Goal: Information Seeking & Learning: Learn about a topic

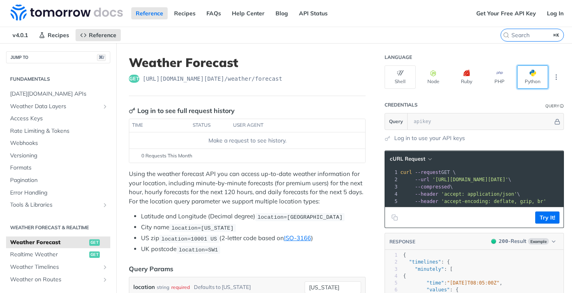
click at [536, 74] on span "button" at bounding box center [536, 73] width 0 height 6
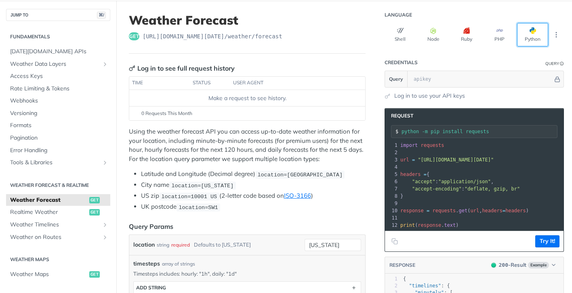
scroll to position [44, 0]
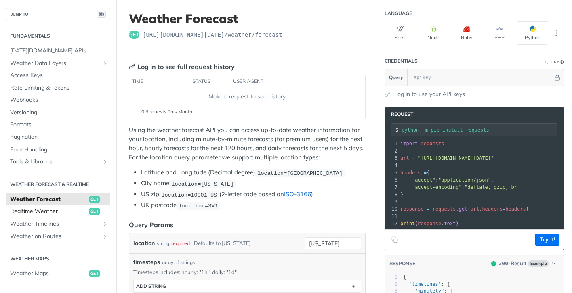
click at [44, 212] on span "Realtime Weather" at bounding box center [48, 212] width 77 height 8
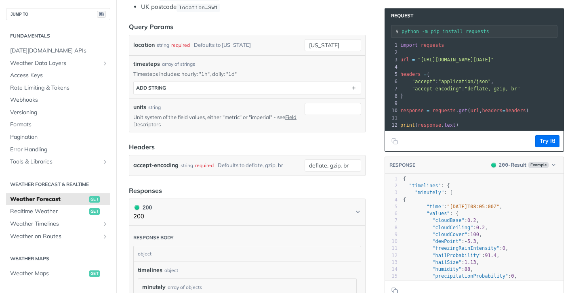
scroll to position [268, 0]
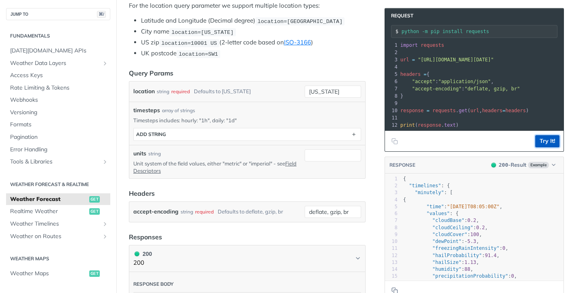
click at [552, 142] on button "Try It!" at bounding box center [547, 141] width 24 height 12
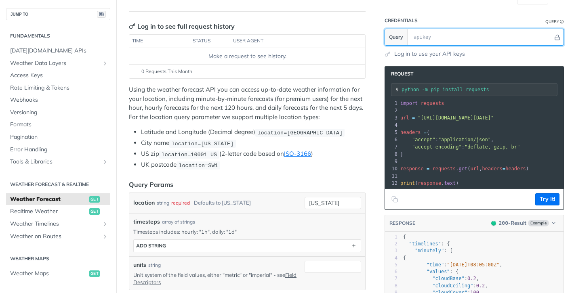
scroll to position [50, 0]
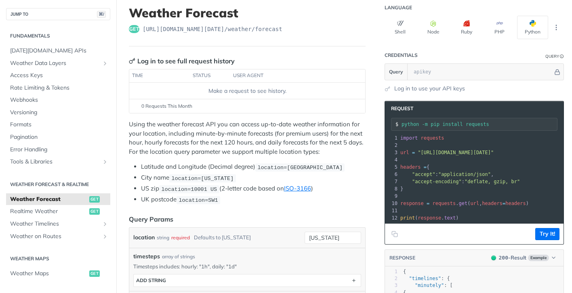
click at [454, 54] on header "Credentials Query" at bounding box center [473, 55] width 179 height 16
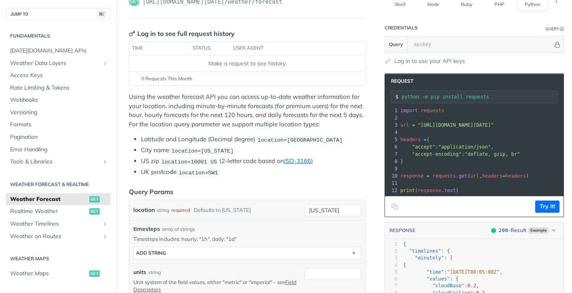
scroll to position [78, 0]
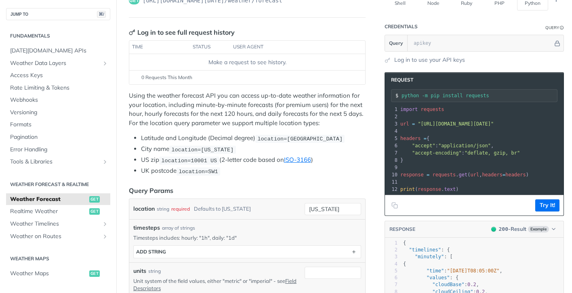
click at [164, 206] on div "string" at bounding box center [163, 209] width 13 height 12
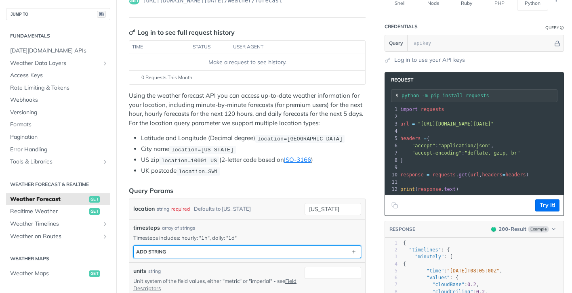
click at [184, 246] on button "ADD string" at bounding box center [247, 252] width 227 height 12
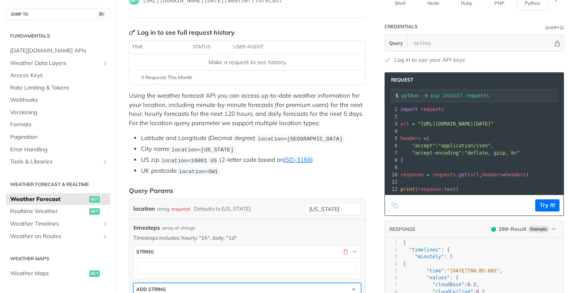
scroll to position [126, 0]
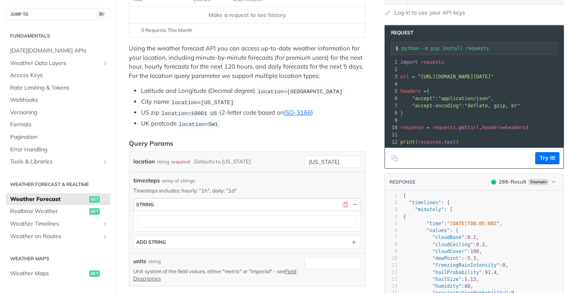
click at [342, 202] on button "button" at bounding box center [345, 204] width 7 height 7
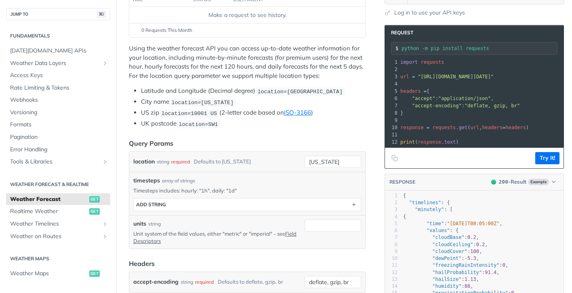
scroll to position [0, 0]
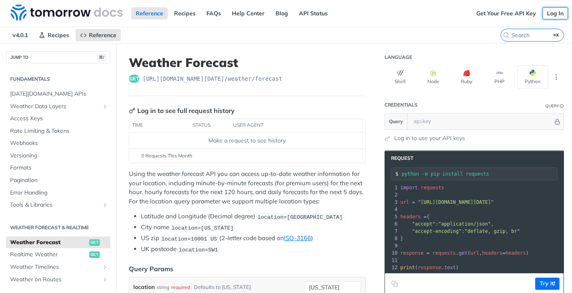
click at [557, 12] on link "Log In" at bounding box center [554, 13] width 25 height 12
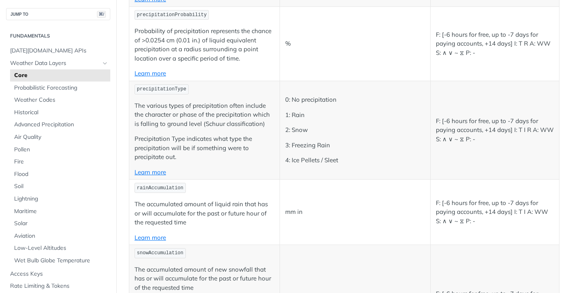
scroll to position [2261, 0]
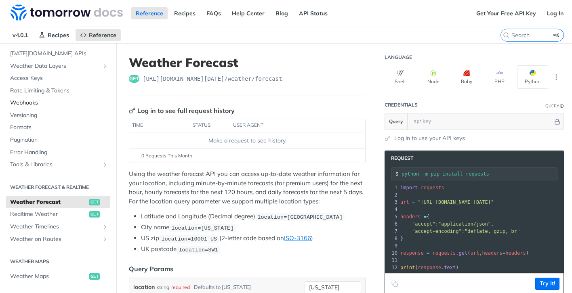
scroll to position [58, 0]
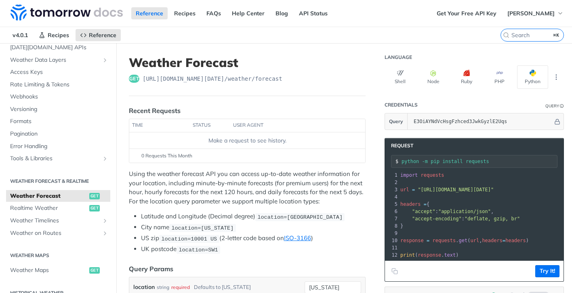
scroll to position [48, 0]
click at [106, 220] on icon "Show subpages for Weather Timelines" at bounding box center [105, 219] width 6 height 6
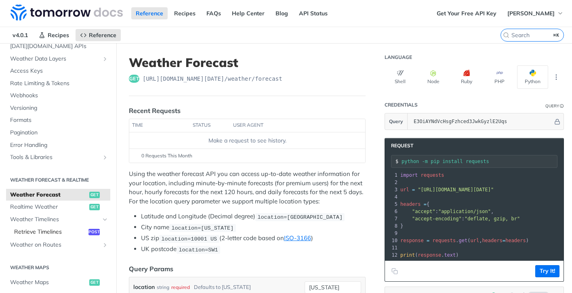
click at [61, 231] on span "Retrieve Timelines" at bounding box center [50, 232] width 72 height 8
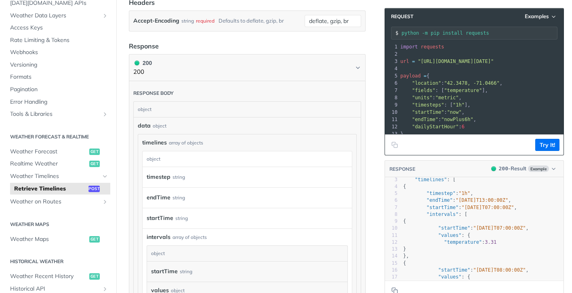
scroll to position [0, 0]
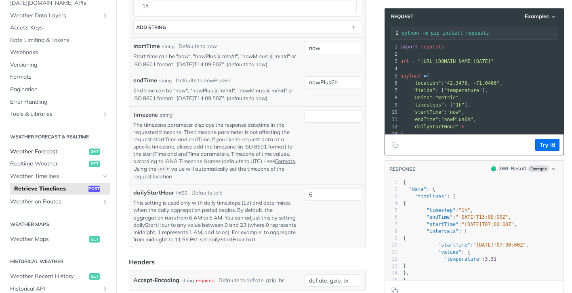
click at [39, 153] on span "Weather Forecast" at bounding box center [48, 152] width 77 height 8
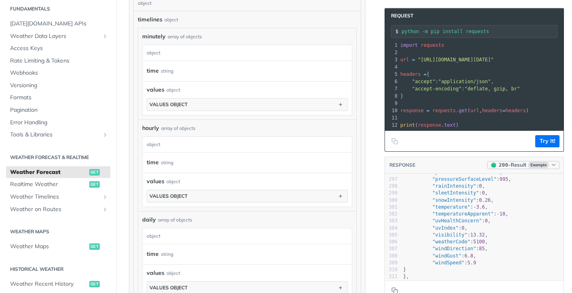
click at [549, 162] on button "200 - Result Example" at bounding box center [523, 165] width 72 height 8
click at [508, 200] on div "400 - Result" at bounding box center [497, 203] width 29 height 8
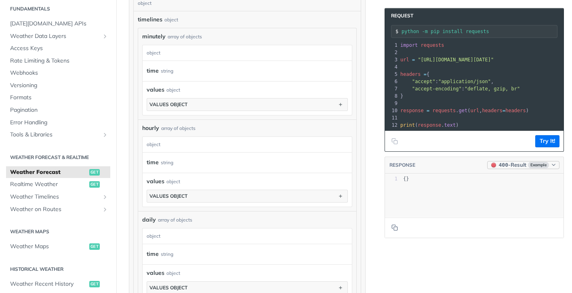
click at [531, 164] on span "Example" at bounding box center [538, 165] width 21 height 6
click at [510, 189] on div "200 - Result" at bounding box center [498, 190] width 29 height 8
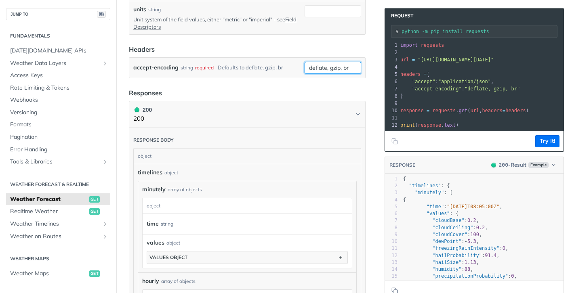
click at [325, 69] on input "deflate, gzip, br" at bounding box center [332, 68] width 57 height 12
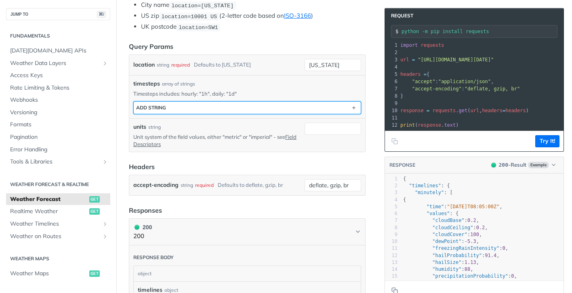
click at [268, 104] on button "ADD string" at bounding box center [247, 108] width 227 height 12
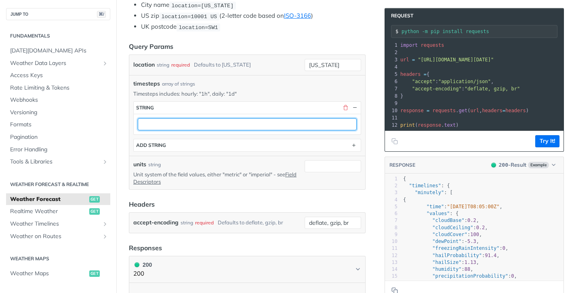
click at [257, 125] on input "text" at bounding box center [247, 124] width 219 height 12
type input "1h"
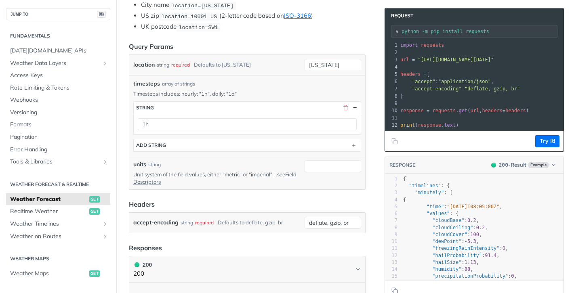
click at [250, 87] on div "timesteps array of strings Timesteps includes: hourly: "1h", daily: "1d" timest…" at bounding box center [247, 116] width 228 height 72
drag, startPoint x: 348, startPoint y: 63, endPoint x: 250, endPoint y: 51, distance: 98.1
click at [251, 51] on form "Query Params location string required Defaults to new york new york required ty…" at bounding box center [247, 138] width 237 height 192
type input "london"
click at [543, 140] on button "Try It!" at bounding box center [547, 141] width 24 height 12
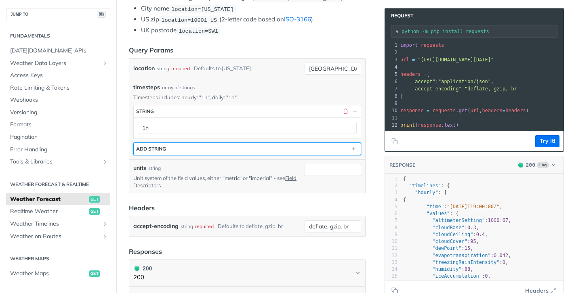
click at [289, 149] on button "ADD string" at bounding box center [247, 149] width 227 height 12
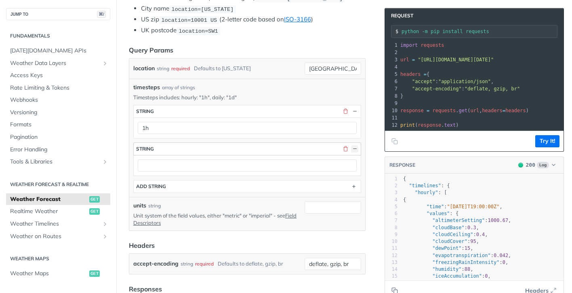
click at [354, 147] on button "button" at bounding box center [354, 148] width 7 height 7
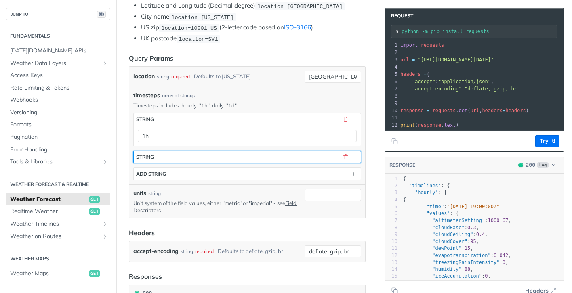
click at [345, 159] on div "button" at bounding box center [349, 156] width 19 height 7
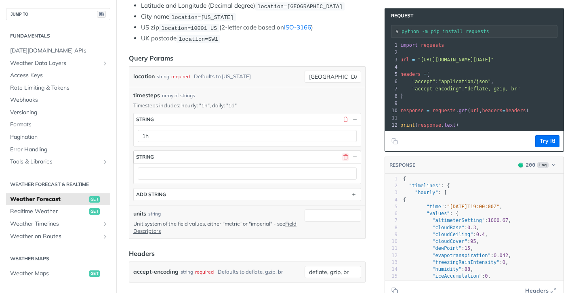
click at [346, 155] on button "button" at bounding box center [345, 156] width 7 height 7
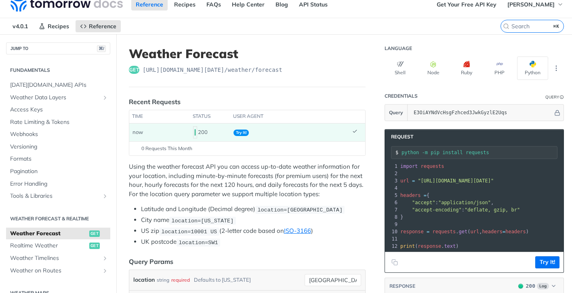
click at [143, 134] on span "now" at bounding box center [137, 132] width 10 height 6
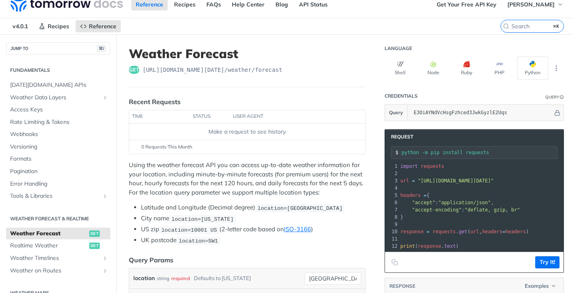
click at [203, 132] on div "Make a request to see history." at bounding box center [246, 132] width 229 height 8
click at [172, 129] on div "Make a request to see history." at bounding box center [246, 132] width 229 height 8
click at [395, 67] on button "Shell" at bounding box center [399, 68] width 31 height 23
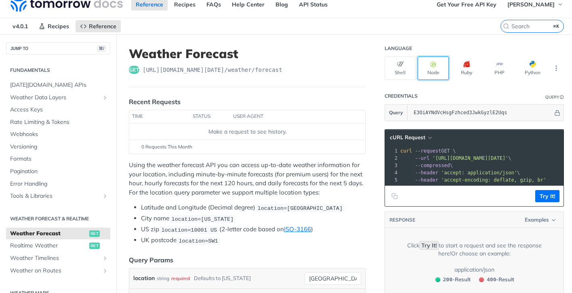
click at [432, 66] on icon "button" at bounding box center [433, 64] width 6 height 6
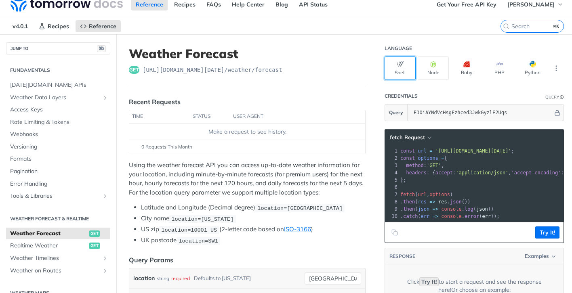
click at [396, 67] on button "Shell" at bounding box center [399, 68] width 31 height 23
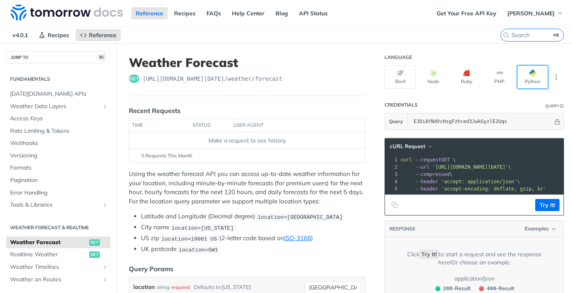
click at [537, 80] on button "Python" at bounding box center [532, 76] width 31 height 23
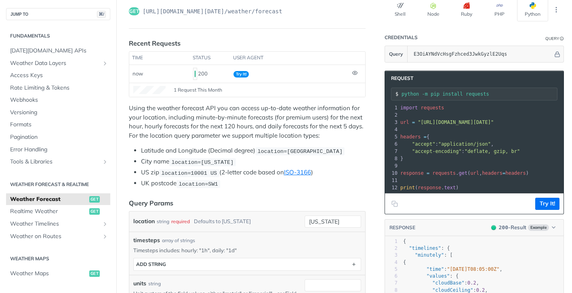
scroll to position [70, 0]
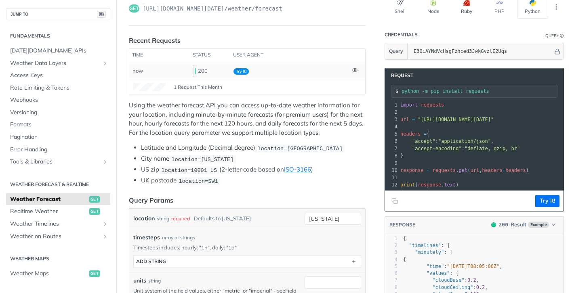
click at [209, 71] on div "200" at bounding box center [210, 71] width 34 height 14
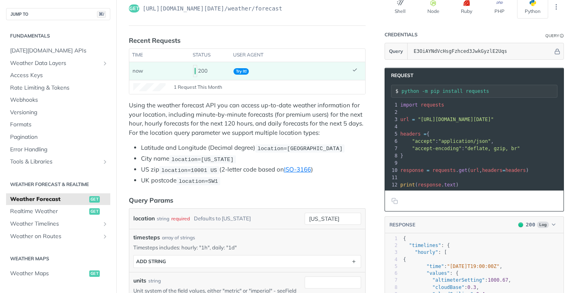
click at [239, 74] on span "Try It!" at bounding box center [240, 71] width 15 height 6
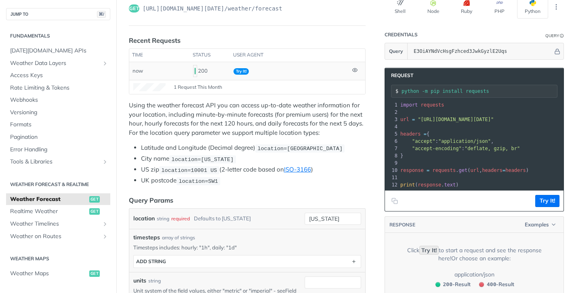
click at [255, 75] on td "Try It!" at bounding box center [289, 71] width 119 height 18
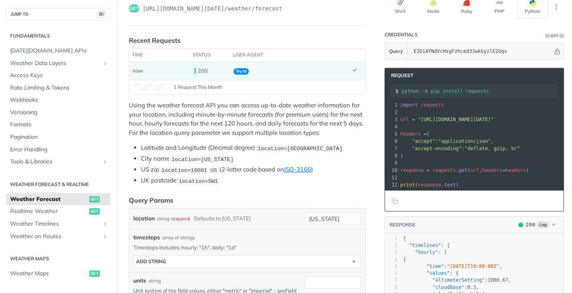
click at [252, 74] on td "Try It!" at bounding box center [289, 71] width 119 height 18
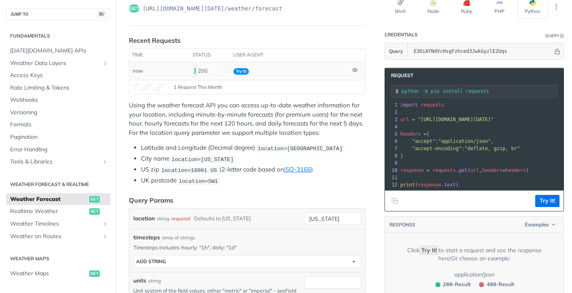
click at [252, 74] on td "Try It!" at bounding box center [289, 71] width 119 height 18
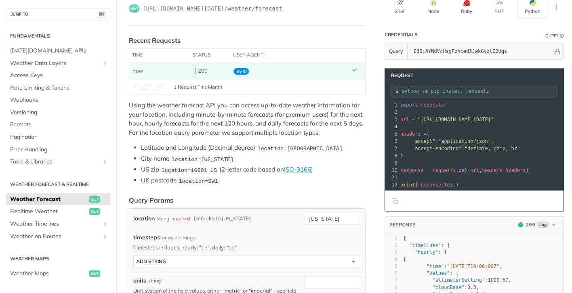
scroll to position [0, 0]
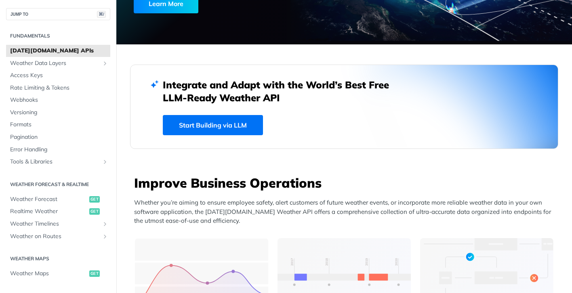
scroll to position [162, 0]
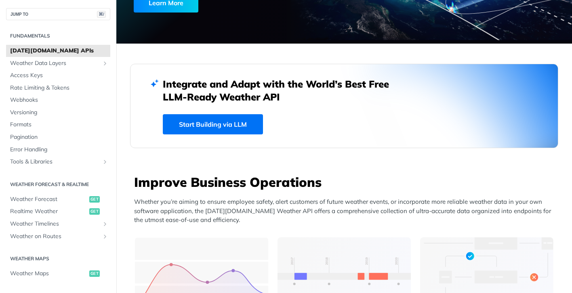
click at [208, 125] on link "Start Building via LLM" at bounding box center [213, 124] width 100 height 20
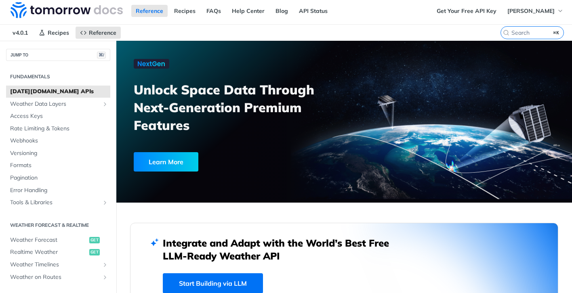
scroll to position [0, 0]
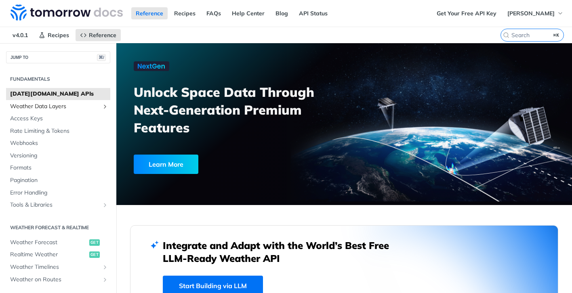
click at [40, 106] on span "Weather Data Layers" at bounding box center [55, 107] width 90 height 8
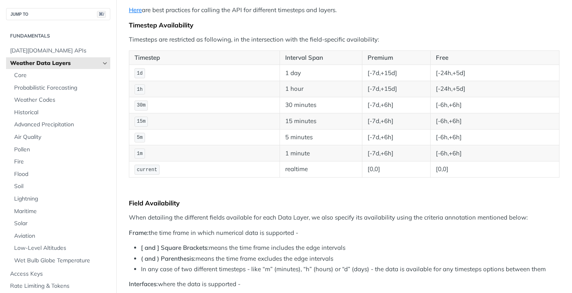
scroll to position [86, 0]
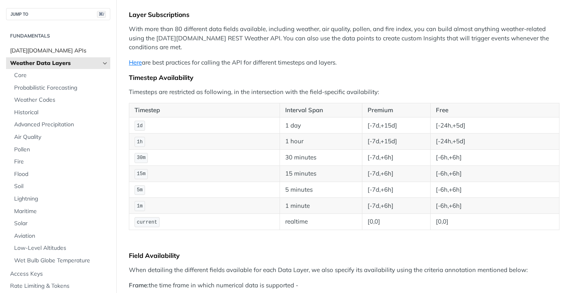
click at [43, 47] on span "[DATE][DOMAIN_NAME] APIs" at bounding box center [59, 51] width 98 height 8
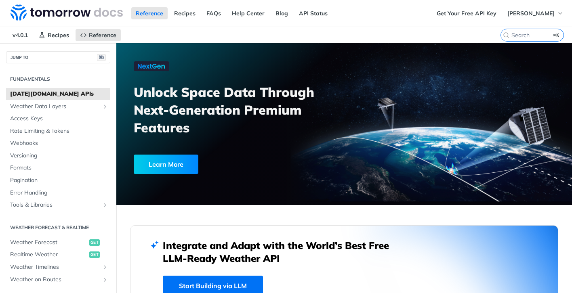
click at [164, 160] on div "Learn More" at bounding box center [166, 164] width 65 height 19
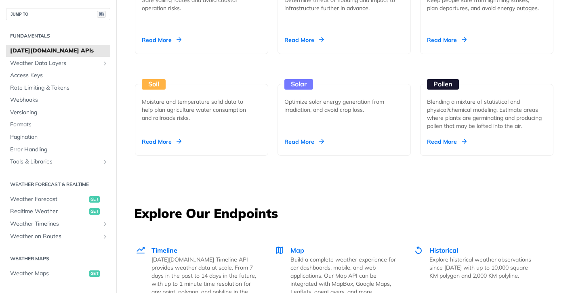
scroll to position [920, 0]
